Goal: Task Accomplishment & Management: Manage account settings

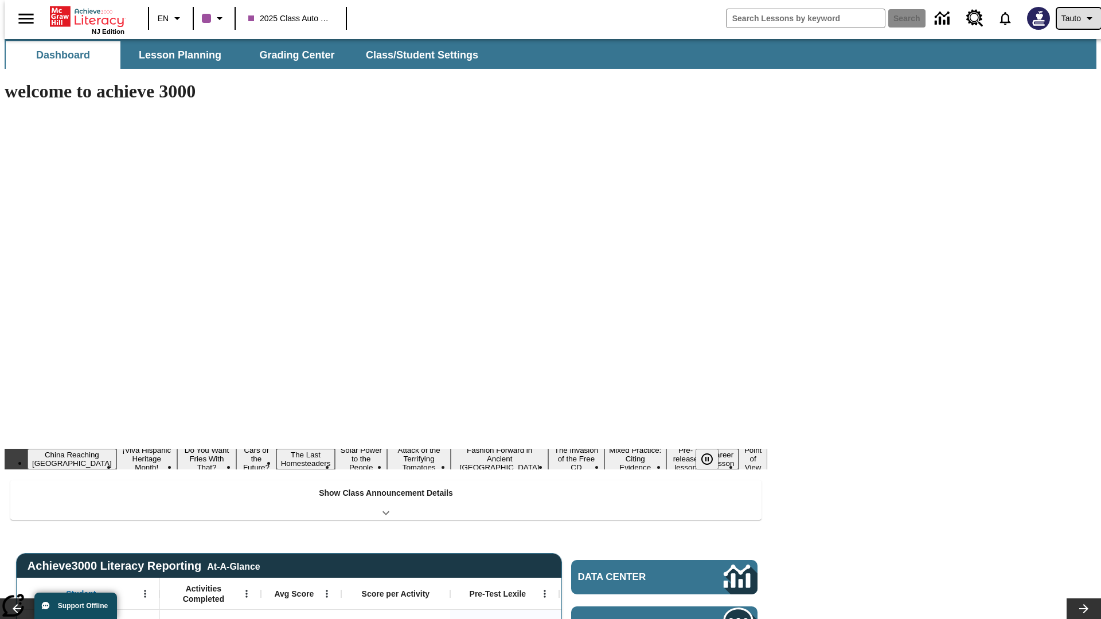
click at [1072, 18] on span "Tauto" at bounding box center [1070, 19] width 19 height 12
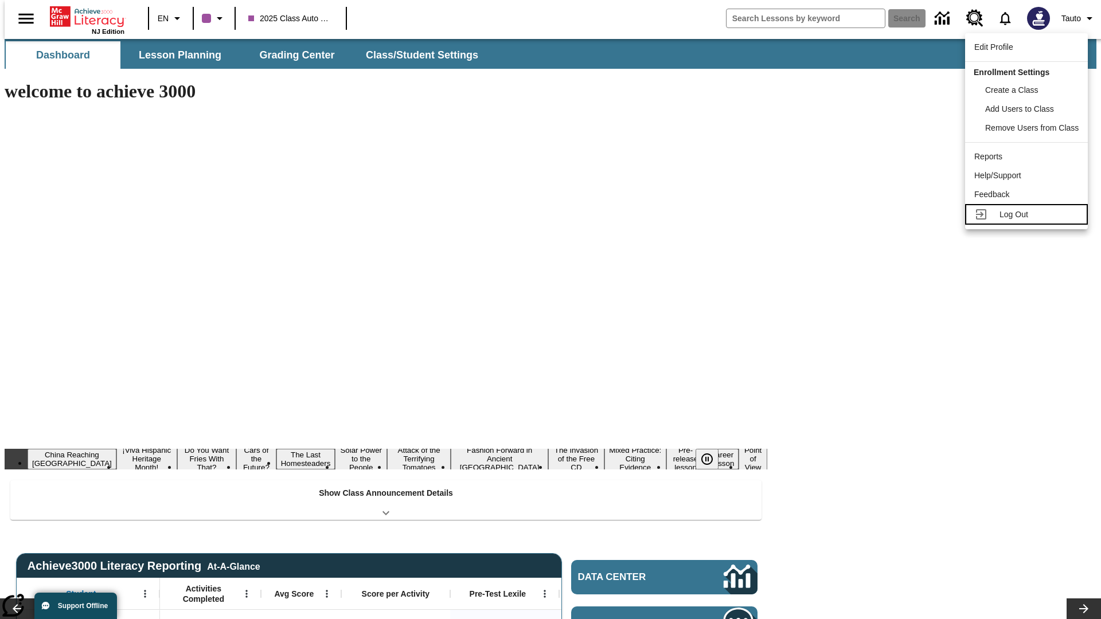
click at [1028, 214] on span "Log Out" at bounding box center [1013, 214] width 29 height 9
